Goal: Communication & Community: Answer question/provide support

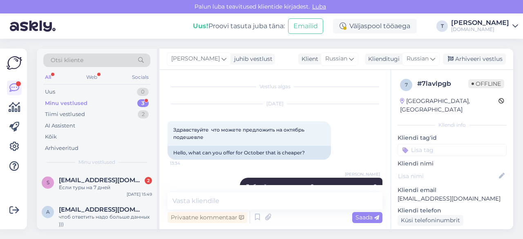
scroll to position [82, 0]
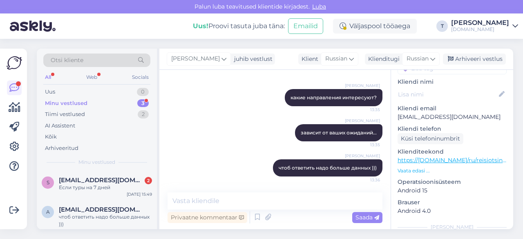
click at [102, 101] on div "Minu vestlused 3" at bounding box center [96, 103] width 107 height 11
click at [100, 181] on span "[EMAIL_ADDRESS][DOMAIN_NAME]" at bounding box center [101, 179] width 85 height 7
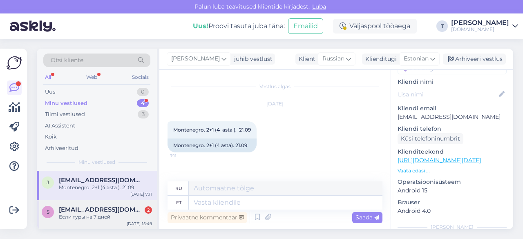
click at [112, 217] on div "Если туры на 7 дней" at bounding box center [105, 216] width 93 height 7
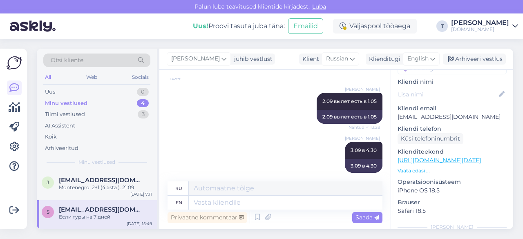
scroll to position [2844, 0]
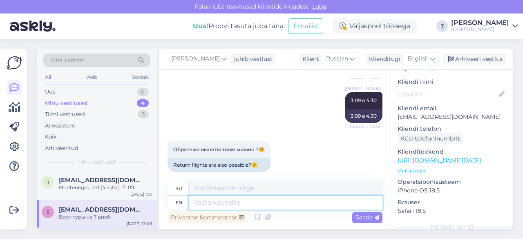
click at [277, 202] on textarea at bounding box center [286, 203] width 194 height 14
type textarea "2"
type textarea "2 числа"
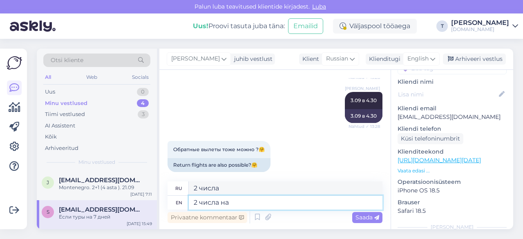
type textarea "2 числа на 7"
type textarea "2 числа на"
type textarea "2 числа на 7 но"
type textarea "2 числа на 7"
type textarea "2 числа на 7 ночей и"
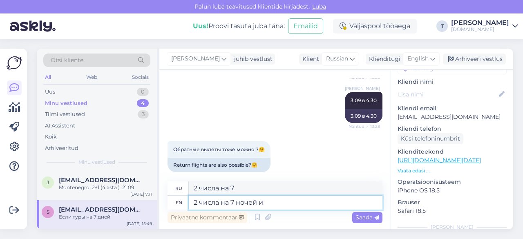
type textarea "2 числа на 7 ночей"
type textarea "2 числа на 7 ночей и"
type textarea "2 числа на 7 ночей и 3"
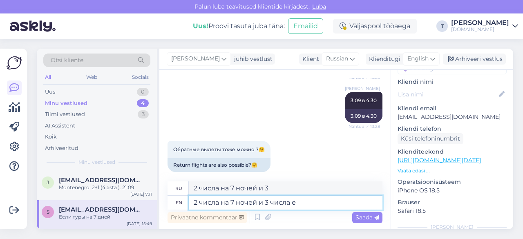
type textarea "2 числа на 7 ночей и 3 числа ес"
type textarea "2 числа на 7 ночей и 3 числа"
type textarea "2 числа на 7 ночей и 3 числа есть н"
type textarea "2 числа на 7 ночей и 3 числа есть"
type textarea "2 числа на 7 ночей и 3 числа есть на"
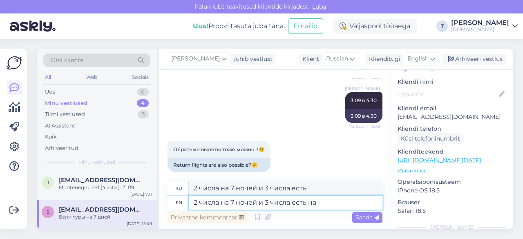
type textarea "2 числа на 7 ночей и 3 числа есть на"
type textarea "2 числа на 7 ночей и 3 числа есть на 6 но"
type textarea "2 числа на 7 ночей и 3 числа есть на 6"
type textarea "2 числа на 7 ночей и 3 числа есть на 6 ночей"
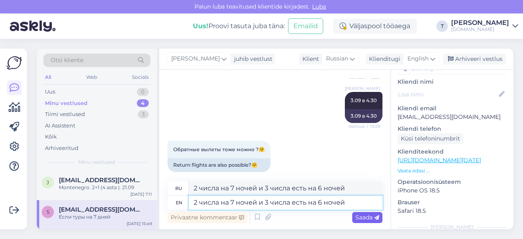
type textarea "2 числа на 7 ночей и 3 числа есть на 6 ночей"
click at [363, 215] on span "Saada" at bounding box center [367, 217] width 24 height 7
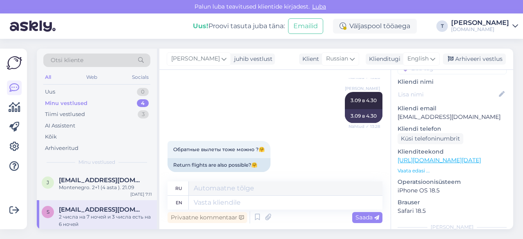
scroll to position [2950, 0]
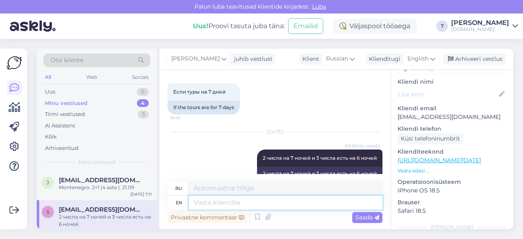
click at [255, 198] on textarea at bounding box center [286, 203] width 194 height 14
click at [417, 56] on span "English" at bounding box center [417, 58] width 21 height 9
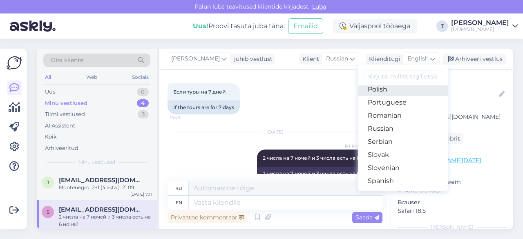
scroll to position [254, 0]
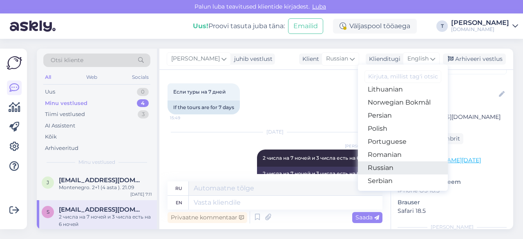
click at [386, 167] on link "Russian" at bounding box center [403, 167] width 90 height 13
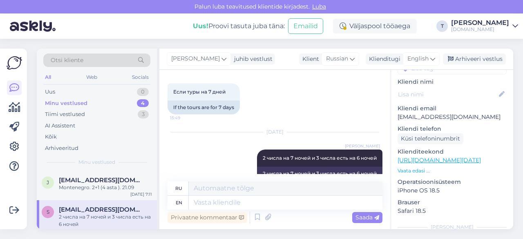
scroll to position [2939, 0]
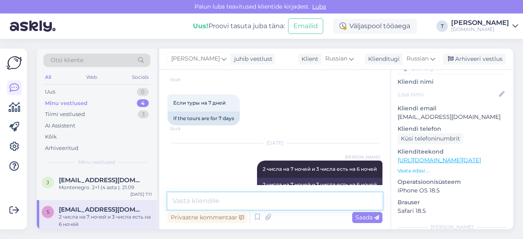
click at [258, 206] on textarea at bounding box center [274, 200] width 215 height 17
click at [187, 201] on textarea "3.09 назад в 23.30. а 2.09" at bounding box center [274, 200] width 215 height 17
click at [290, 201] on textarea "3.09 -9.09 назад в 23.30. а 2.09" at bounding box center [274, 200] width 215 height 17
type textarea "3.09 -9.09 назад в 23.30. а 2.09 -9.09 22.00"
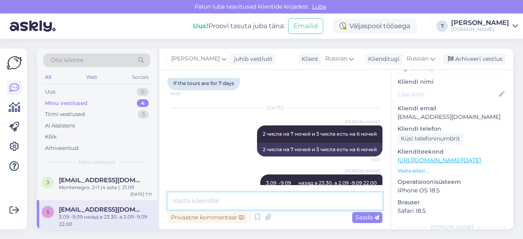
scroll to position [80, 0]
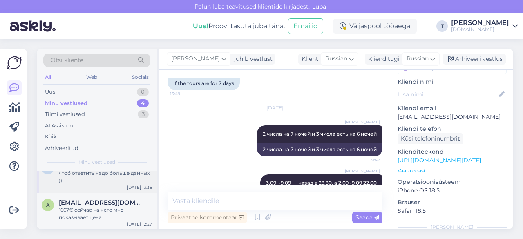
click at [80, 180] on div "чтоб ответить надо больше данных )))" at bounding box center [105, 177] width 93 height 15
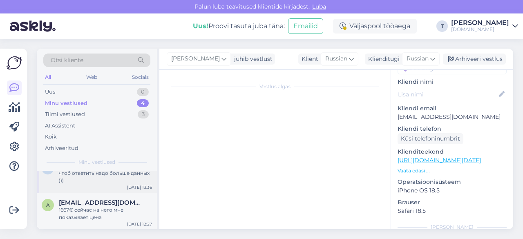
scroll to position [159, 0]
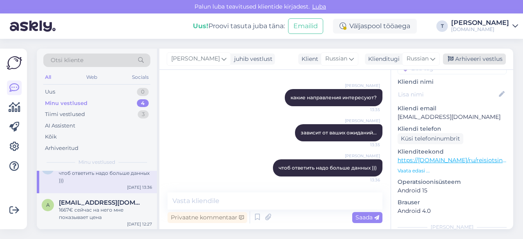
click at [473, 60] on div "Arhiveeri vestlus" at bounding box center [474, 59] width 63 height 11
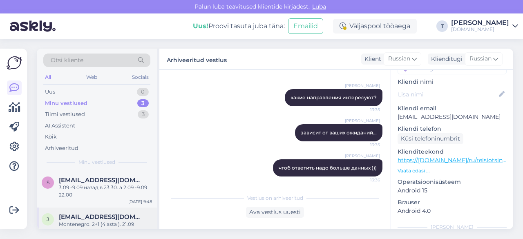
click at [88, 221] on div "Montenegro. 2+1 (4 asta ). 21.09" at bounding box center [105, 224] width 93 height 7
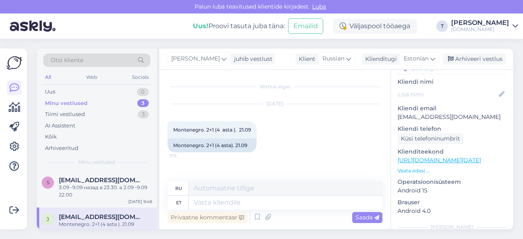
click at [433, 113] on p "[EMAIL_ADDRESS][DOMAIN_NAME]" at bounding box center [451, 117] width 109 height 9
copy p "[EMAIL_ADDRESS][DOMAIN_NAME]"
click at [120, 102] on div "Minu vestlused 3" at bounding box center [96, 103] width 107 height 11
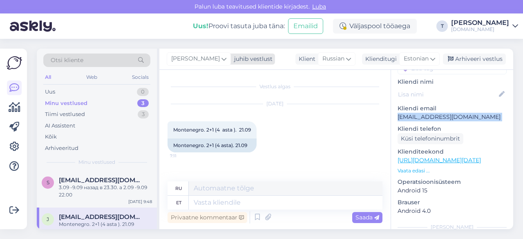
click at [231, 61] on div "juhib vestlust" at bounding box center [252, 59] width 42 height 9
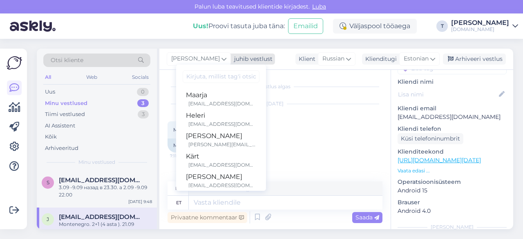
click at [221, 56] on icon at bounding box center [223, 58] width 5 height 9
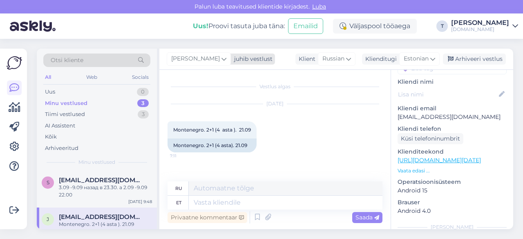
click at [221, 56] on icon at bounding box center [223, 58] width 5 height 9
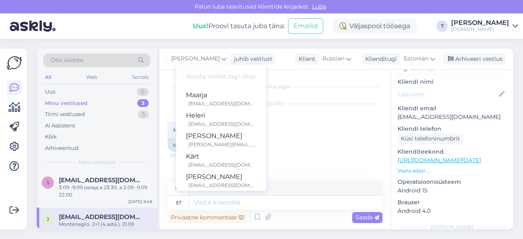
click at [270, 57] on div "[PERSON_NAME] vestlust [PERSON_NAME] [PERSON_NAME][EMAIL_ADDRESS][DOMAIN_NAME] …" at bounding box center [336, 59] width 354 height 21
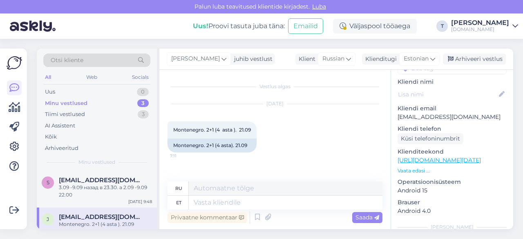
click at [408, 167] on p "Vaata edasi ..." at bounding box center [451, 170] width 109 height 7
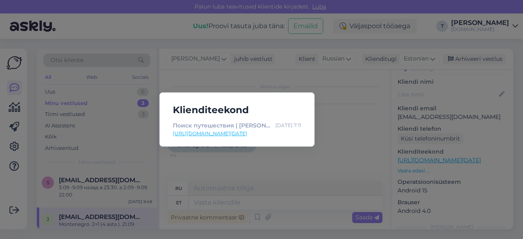
click at [224, 200] on div "Klienditeekond Поиск путешествия | Tuusik [DATE] 7:11 [URL][DOMAIN_NAME][DATE]" at bounding box center [261, 119] width 523 height 239
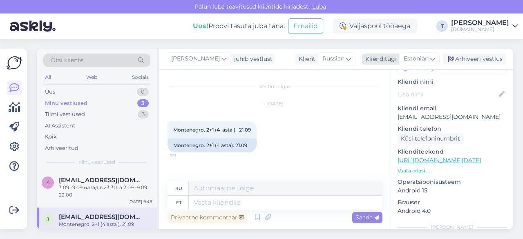
click at [405, 59] on span "Estonian" at bounding box center [416, 58] width 25 height 9
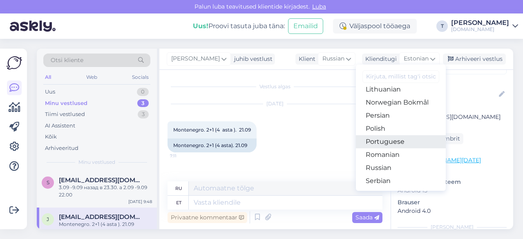
scroll to position [295, 0]
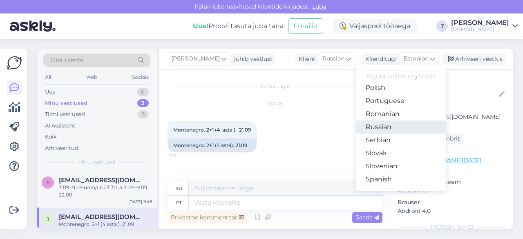
click at [387, 129] on link "Russian" at bounding box center [401, 126] width 90 height 13
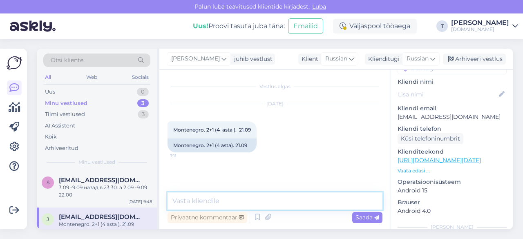
click at [266, 204] on textarea at bounding box center [274, 200] width 215 height 17
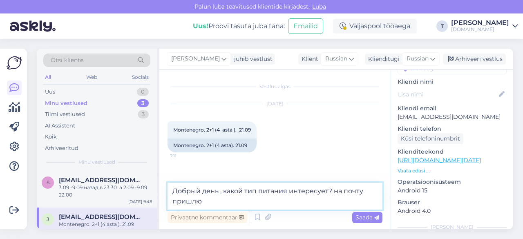
type textarea "Добрый день , какой тип питания интересует? на почту пришлю"
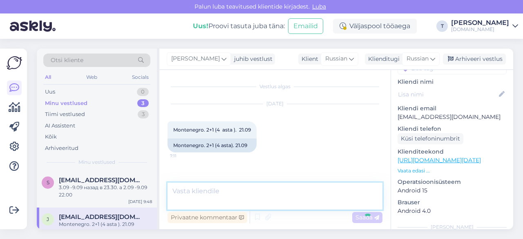
scroll to position [18, 0]
